Goal: Answer question/provide support

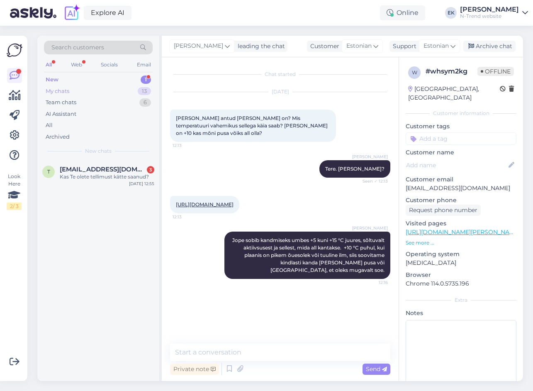
click at [73, 90] on div "My chats 13" at bounding box center [98, 91] width 109 height 12
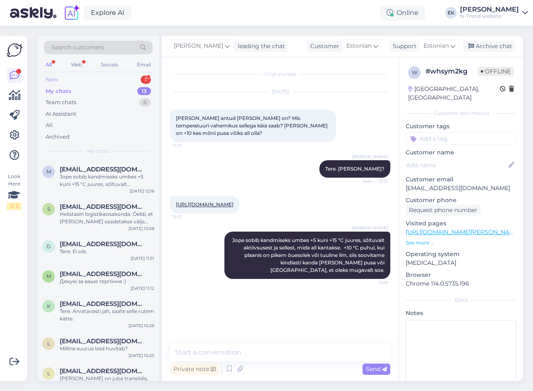
click at [65, 77] on div "New 1" at bounding box center [98, 80] width 109 height 12
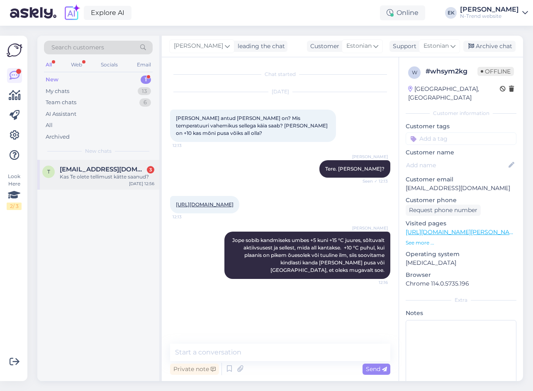
click at [103, 163] on div "t [EMAIL_ADDRESS][DOMAIN_NAME] 3 Kas Te olete tellimust kätte saanud? [DATE] 12…" at bounding box center [98, 175] width 122 height 30
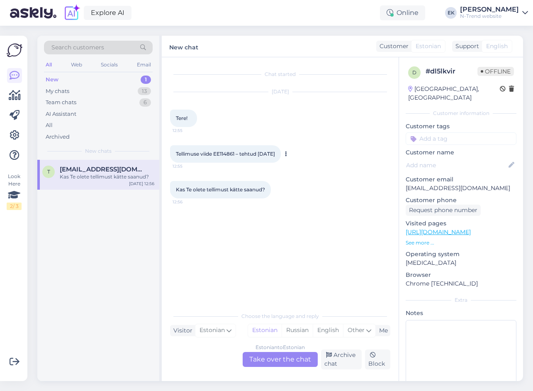
click at [224, 152] on span "Tellimuse viide EE114861 – tehtud [DATE]" at bounding box center [225, 154] width 99 height 6
copy span "EE114861"
click at [283, 359] on div "Estonian to Estonian Take over the chat" at bounding box center [280, 359] width 75 height 15
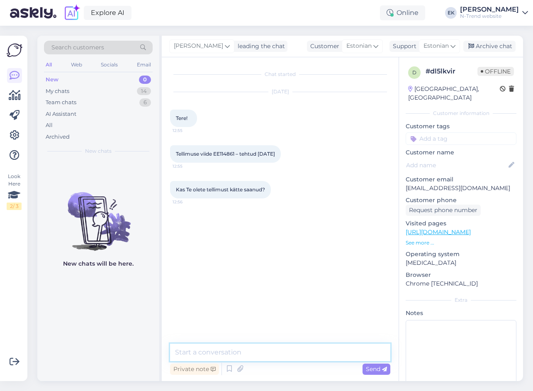
click at [233, 353] on textarea at bounding box center [280, 352] width 220 height 17
type textarea "Tere. [GEOGRAPHIC_DATA]"
